Goal: Task Accomplishment & Management: Manage account settings

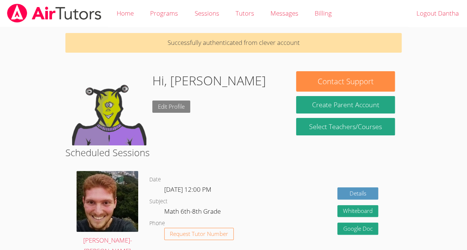
click at [178, 103] on link "Edit Profile" at bounding box center [171, 107] width 38 height 12
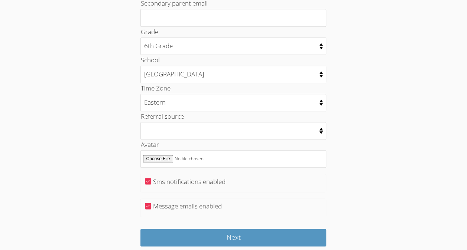
scroll to position [371, 0]
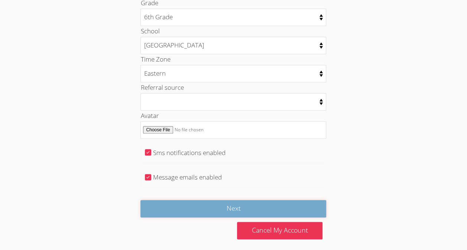
click at [273, 205] on input "Next" at bounding box center [233, 208] width 186 height 17
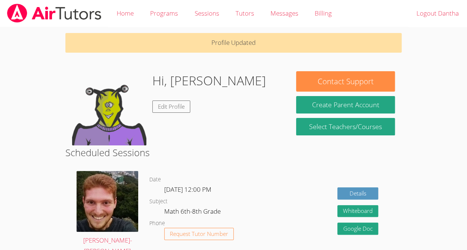
click at [106, 113] on img at bounding box center [109, 108] width 74 height 74
click at [180, 83] on h1 "Hi, [PERSON_NAME]" at bounding box center [209, 80] width 114 height 19
click at [230, 47] on p "Profile Updated" at bounding box center [233, 43] width 336 height 20
click at [382, 44] on p "Profile Updated" at bounding box center [233, 43] width 336 height 20
